Goal: Transaction & Acquisition: Download file/media

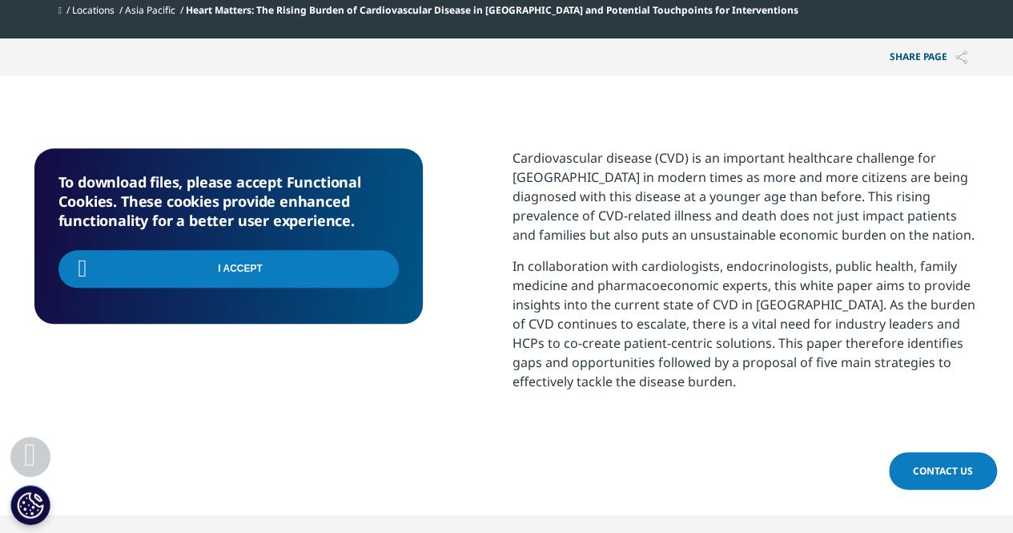
scroll to position [577, 0]
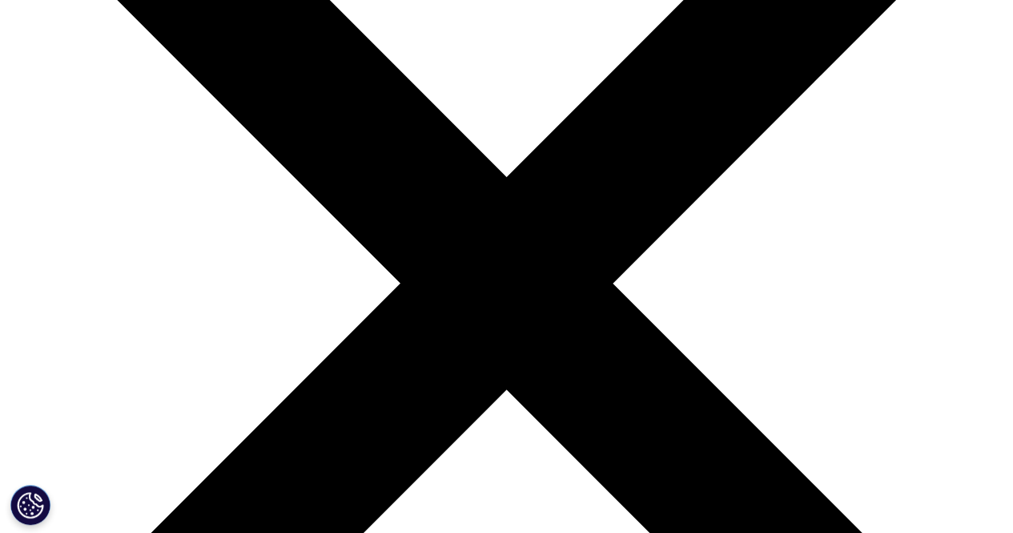
scroll to position [561, 0]
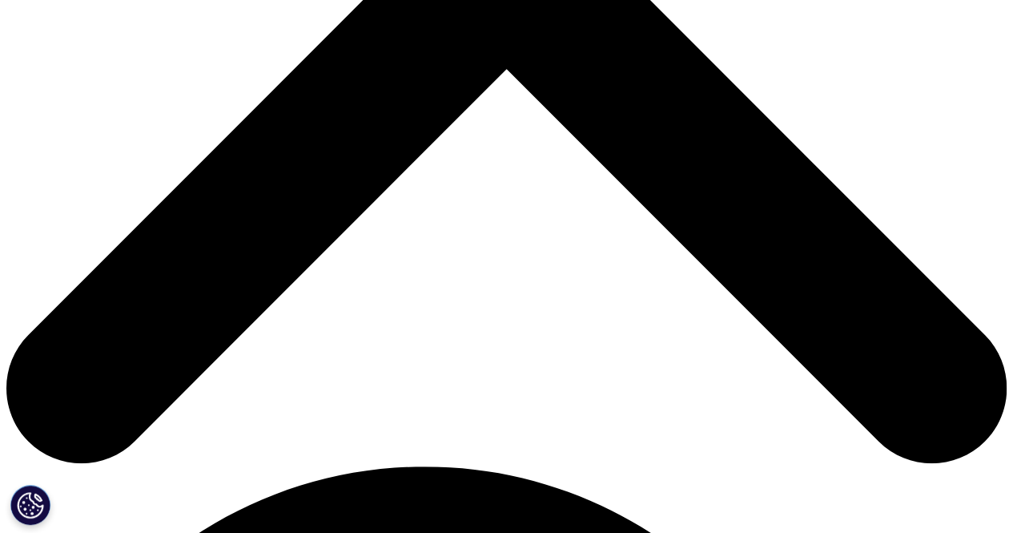
drag, startPoint x: 296, startPoint y: 424, endPoint x: 385, endPoint y: 419, distance: 89.0
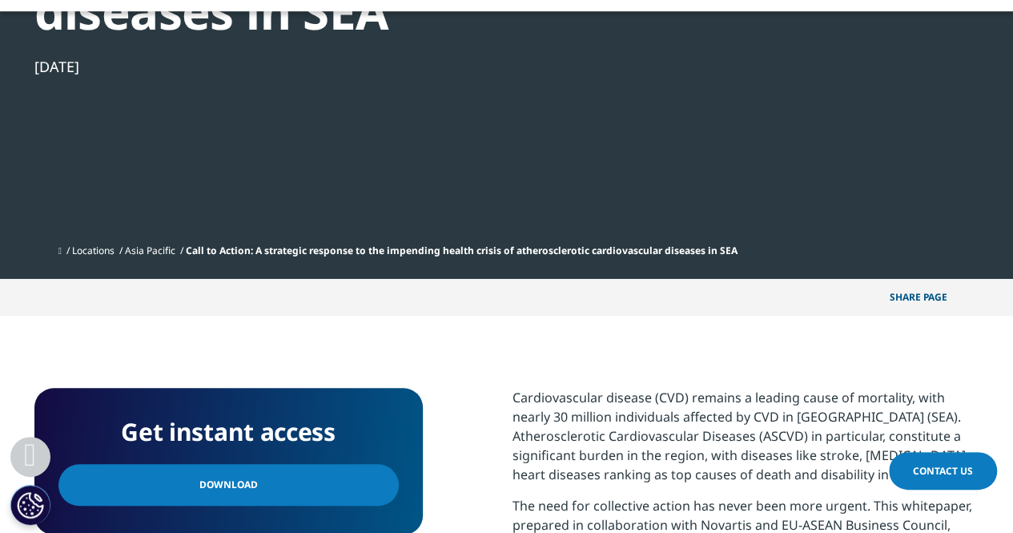
click at [296, 464] on link "Download" at bounding box center [228, 485] width 340 height 42
click at [385, 464] on link "Download" at bounding box center [228, 485] width 340 height 42
